Goal: Task Accomplishment & Management: Manage account settings

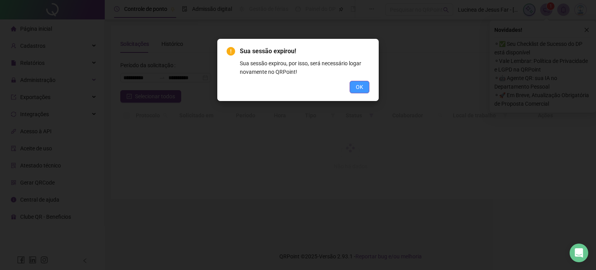
click at [357, 85] on span "OK" at bounding box center [359, 87] width 7 height 9
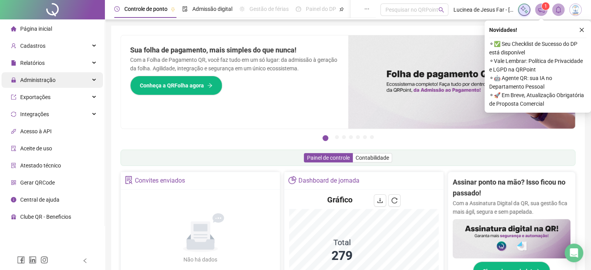
click at [45, 83] on span "Administração" at bounding box center [33, 80] width 45 height 16
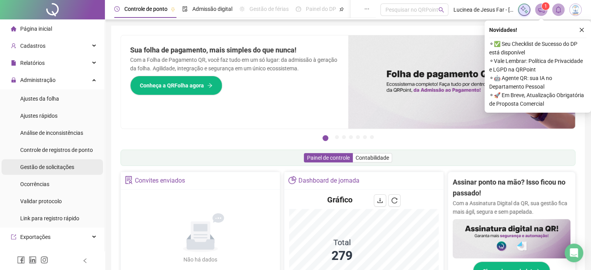
click at [64, 171] on div "Gestão de solicitações" at bounding box center [47, 167] width 54 height 16
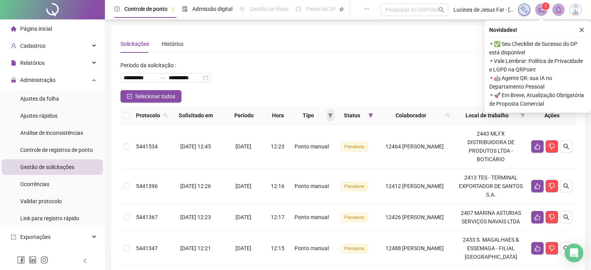
click at [328, 116] on icon "filter" at bounding box center [330, 115] width 4 height 4
click at [300, 141] on span "Atestado" at bounding box center [298, 143] width 22 height 6
click at [314, 169] on span "OK" at bounding box center [317, 171] width 7 height 9
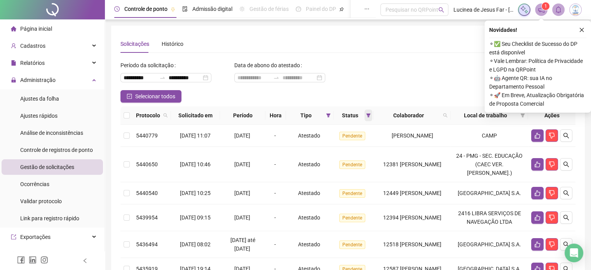
click at [366, 116] on icon "filter" at bounding box center [368, 115] width 5 height 5
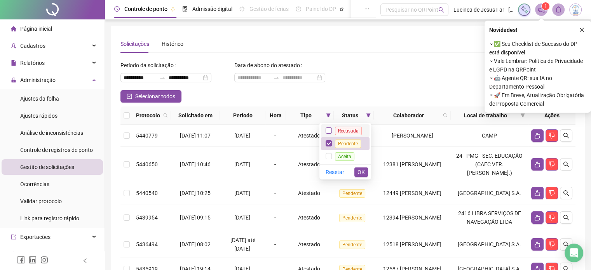
click at [331, 127] on label at bounding box center [328, 130] width 6 height 9
click at [358, 172] on span "OK" at bounding box center [360, 172] width 7 height 9
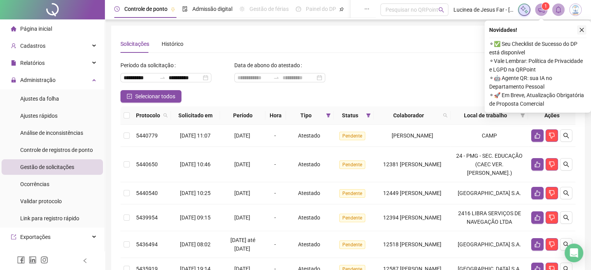
click at [578, 27] on icon "close" at bounding box center [580, 29] width 5 height 5
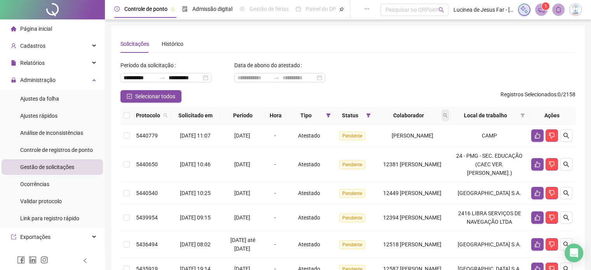
click at [449, 118] on span at bounding box center [445, 115] width 8 height 12
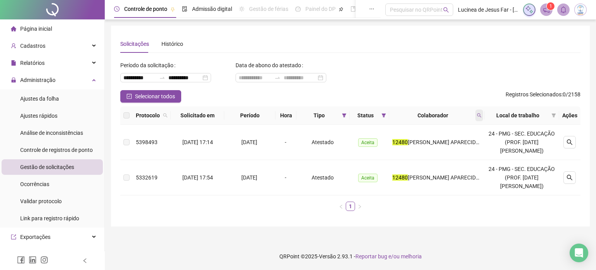
click at [483, 114] on span at bounding box center [480, 115] width 8 height 12
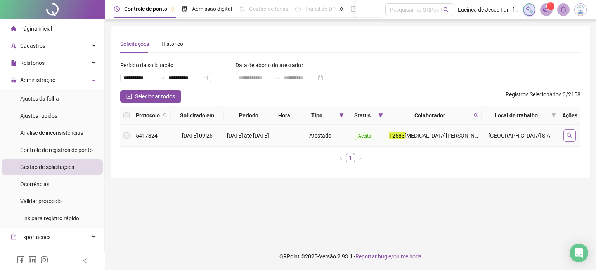
click at [567, 141] on button "button" at bounding box center [570, 135] width 12 height 12
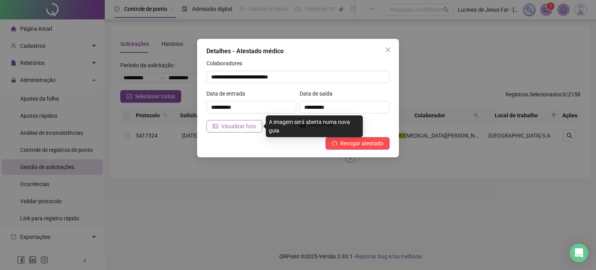
click at [225, 129] on span "Visualizar foto" at bounding box center [238, 126] width 35 height 9
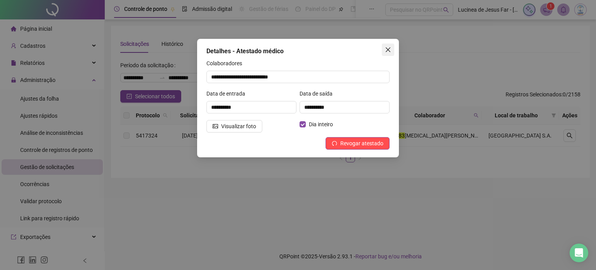
click at [387, 50] on icon "close" at bounding box center [388, 50] width 6 height 6
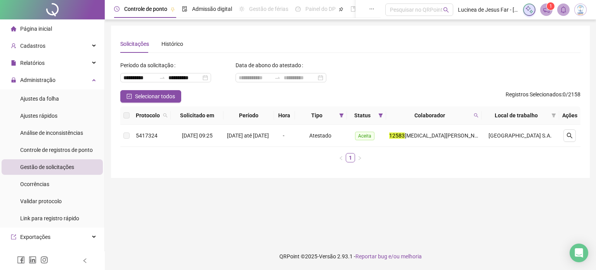
click at [479, 116] on div "Colaborador" at bounding box center [433, 115] width 89 height 9
click at [479, 116] on icon "search" at bounding box center [476, 115] width 5 height 5
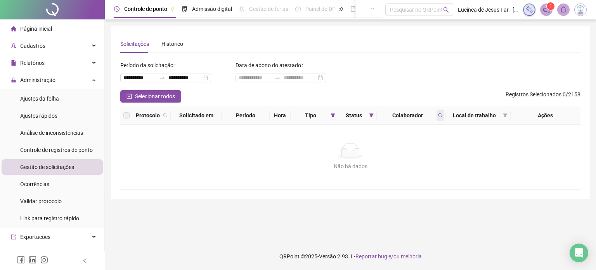
click at [439, 114] on icon "search" at bounding box center [440, 115] width 5 height 5
type input "*"
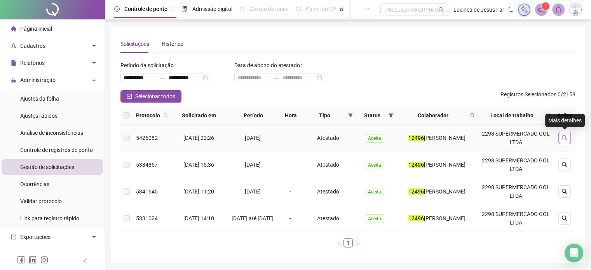
click at [565, 133] on button "button" at bounding box center [564, 138] width 12 height 12
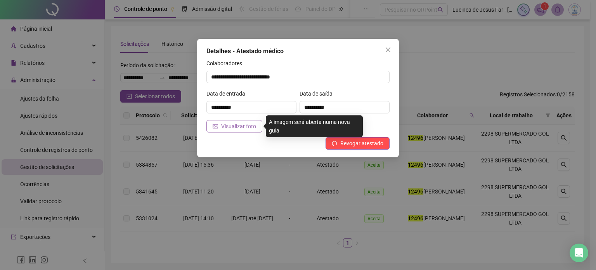
click at [259, 125] on button "Visualizar foto" at bounding box center [235, 126] width 56 height 12
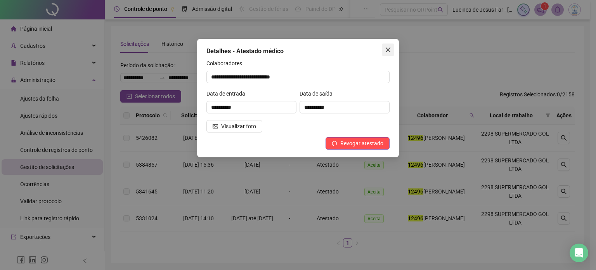
click at [389, 49] on icon "close" at bounding box center [388, 49] width 5 height 5
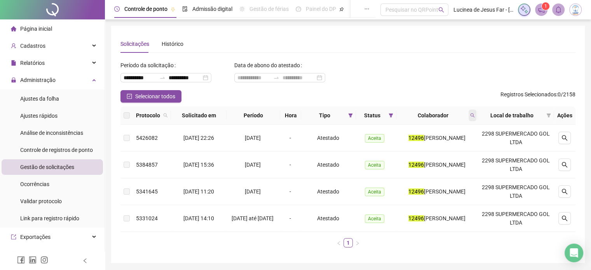
click at [475, 118] on span at bounding box center [472, 115] width 8 height 12
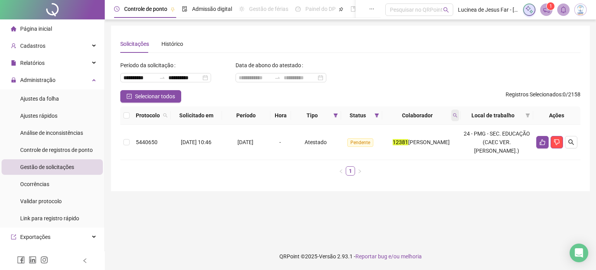
click at [459, 115] on span at bounding box center [456, 115] width 8 height 12
type input "*****"
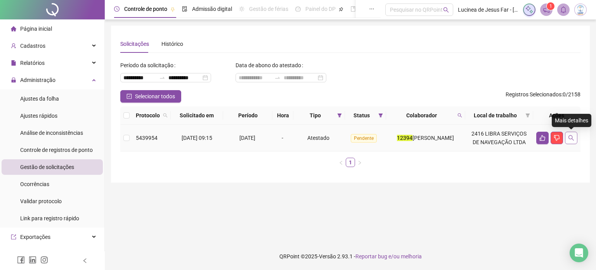
click at [573, 135] on icon "search" at bounding box center [571, 138] width 6 height 6
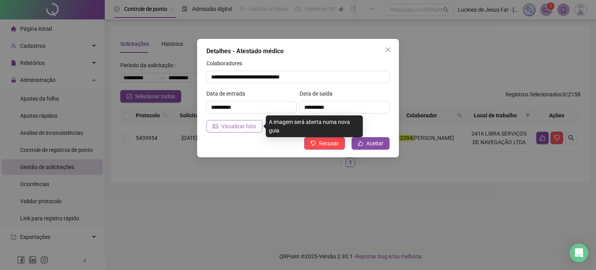
click at [226, 123] on span "Visualizar foto" at bounding box center [238, 126] width 35 height 9
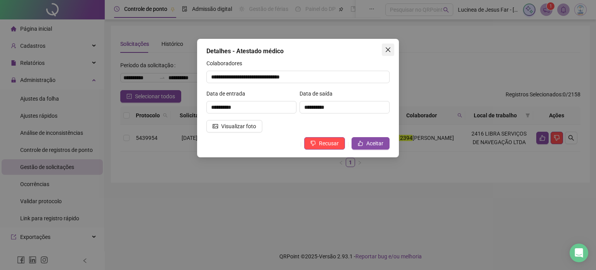
click at [387, 48] on icon "close" at bounding box center [388, 50] width 6 height 6
